Goal: Task Accomplishment & Management: Manage account settings

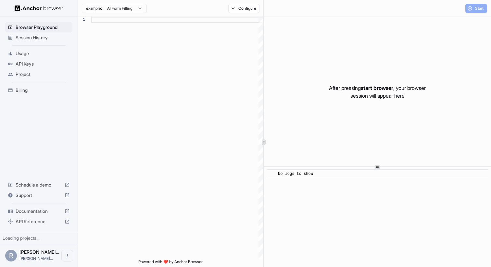
scroll to position [58, 0]
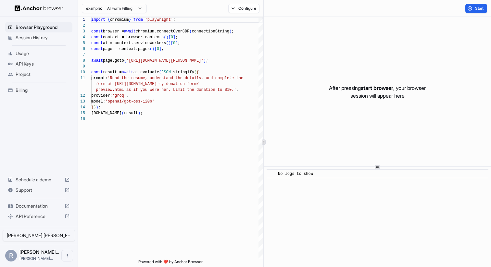
click at [17, 47] on ul "Browser Playground Session History Usage API Keys Project Billing" at bounding box center [39, 58] width 72 height 79
click at [19, 51] on span "Usage" at bounding box center [43, 53] width 54 height 6
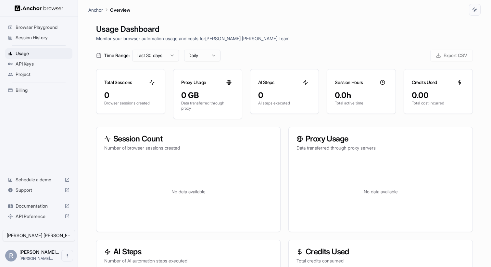
click at [35, 37] on span "Session History" at bounding box center [43, 37] width 54 height 6
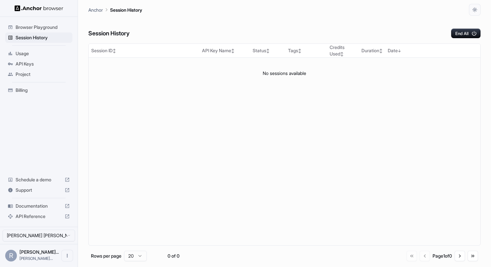
click at [34, 68] on div "API Keys" at bounding box center [38, 64] width 67 height 10
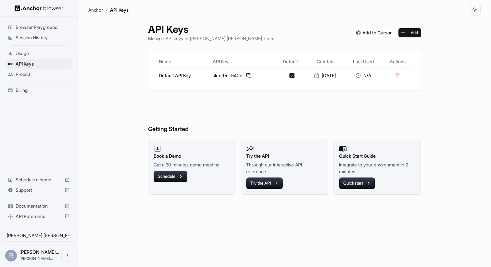
click at [34, 75] on span "Project" at bounding box center [43, 74] width 54 height 6
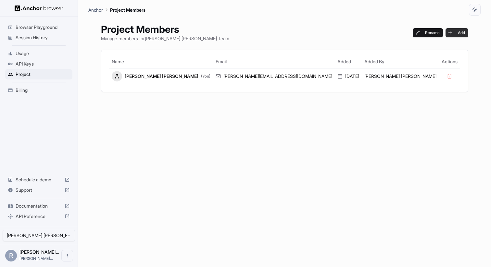
click at [446, 31] on button "Add" at bounding box center [457, 32] width 23 height 9
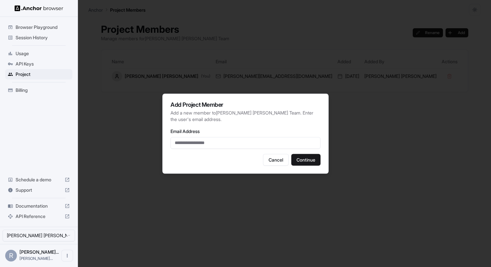
click at [393, 51] on div at bounding box center [245, 133] width 491 height 267
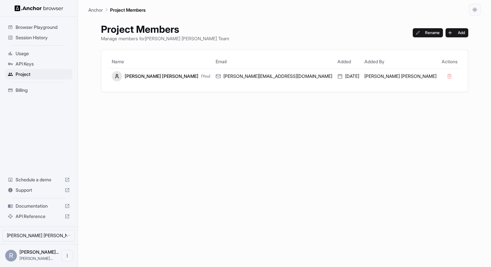
click at [51, 66] on span "API Keys" at bounding box center [43, 64] width 54 height 6
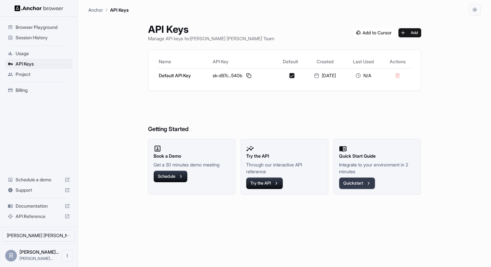
click at [366, 188] on button "Quickstart" at bounding box center [357, 184] width 36 height 12
click at [372, 184] on icon "button" at bounding box center [369, 184] width 6 height 6
click at [52, 9] on img at bounding box center [39, 8] width 49 height 6
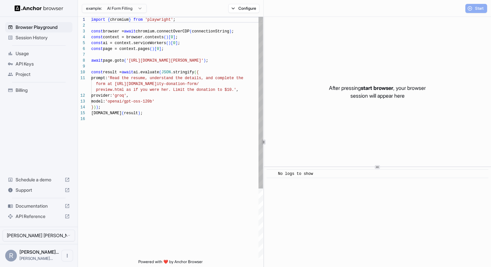
scroll to position [58, 0]
